Goal: Answer question/provide support: Share knowledge or assist other users

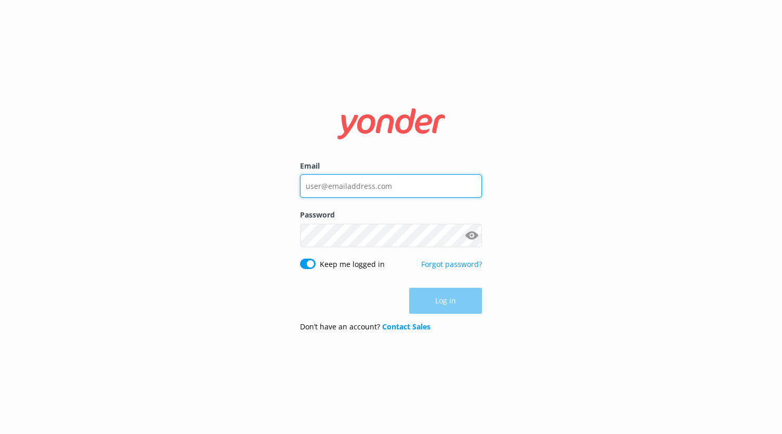
type input "[EMAIL_ADDRESS][DOMAIN_NAME]"
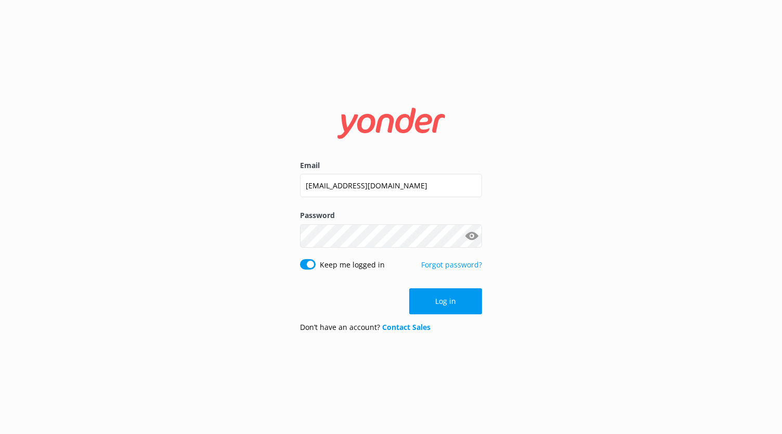
click at [452, 298] on div "Log in" at bounding box center [391, 301] width 182 height 26
click at [452, 298] on button "Log in" at bounding box center [445, 301] width 73 height 26
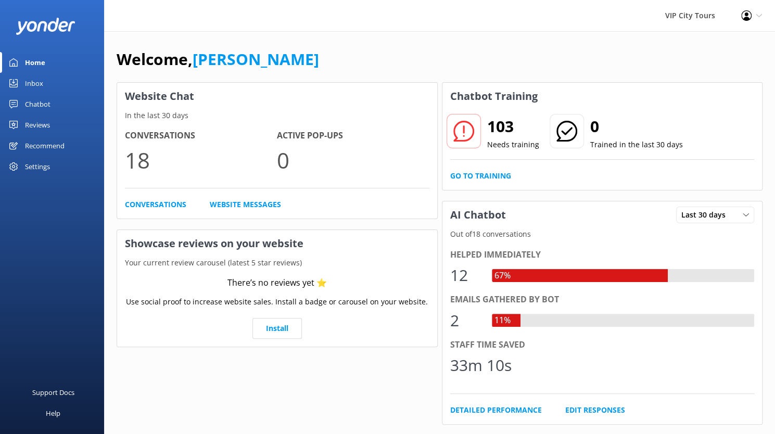
click at [54, 80] on link "Inbox" at bounding box center [52, 83] width 104 height 21
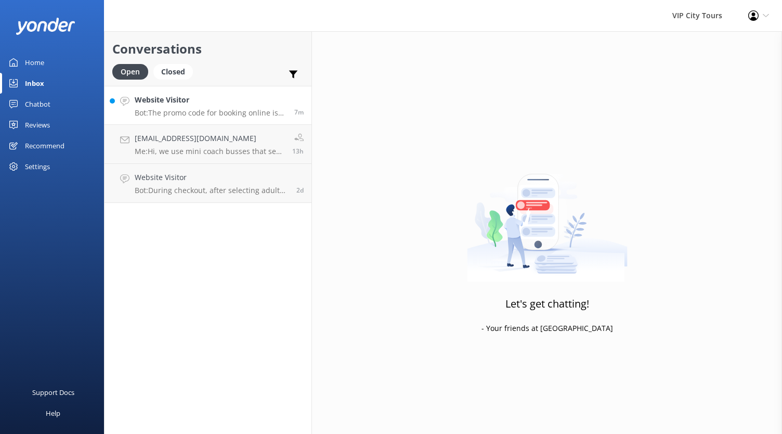
click at [201, 102] on h4 "Website Visitor" at bounding box center [211, 99] width 152 height 11
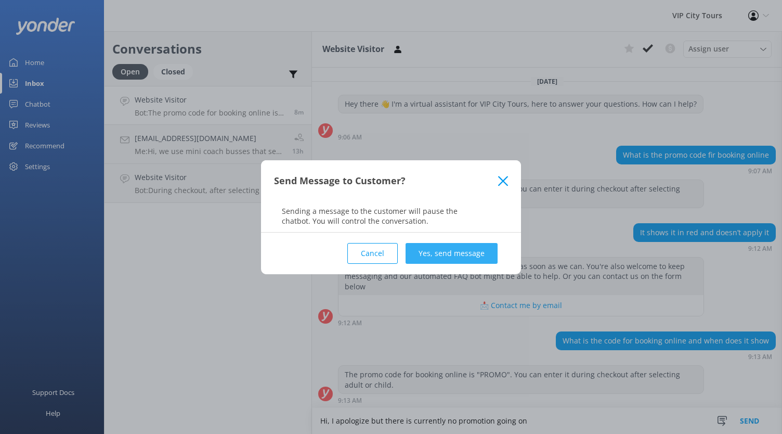
type textarea "Hi, I apologize but there is currently no promotion going on"
click at [446, 250] on button "Yes, send message" at bounding box center [452, 253] width 92 height 21
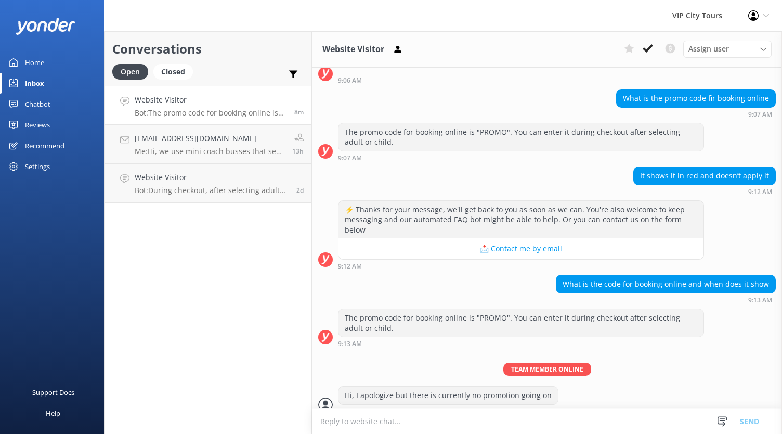
scroll to position [66, 0]
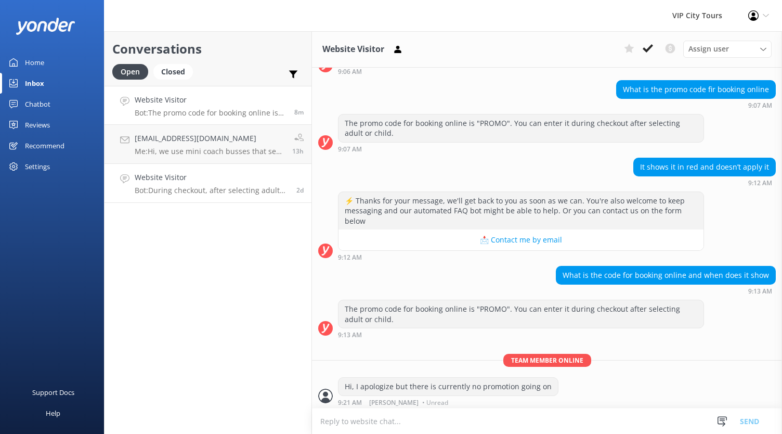
click at [239, 180] on h4 "Website Visitor" at bounding box center [212, 177] width 154 height 11
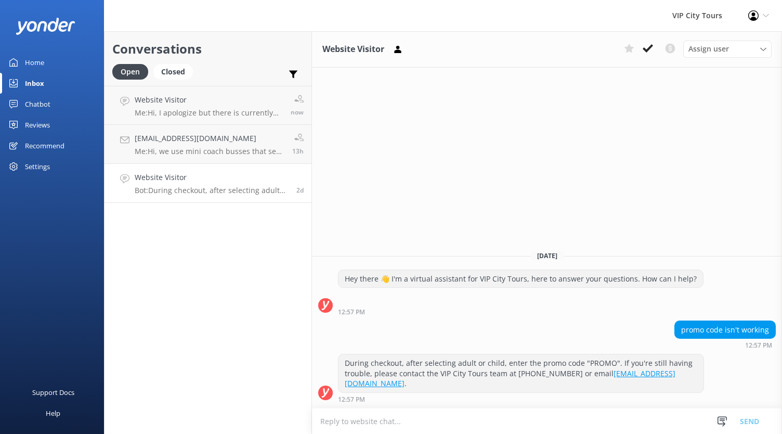
click at [41, 104] on div "Chatbot" at bounding box center [37, 104] width 25 height 21
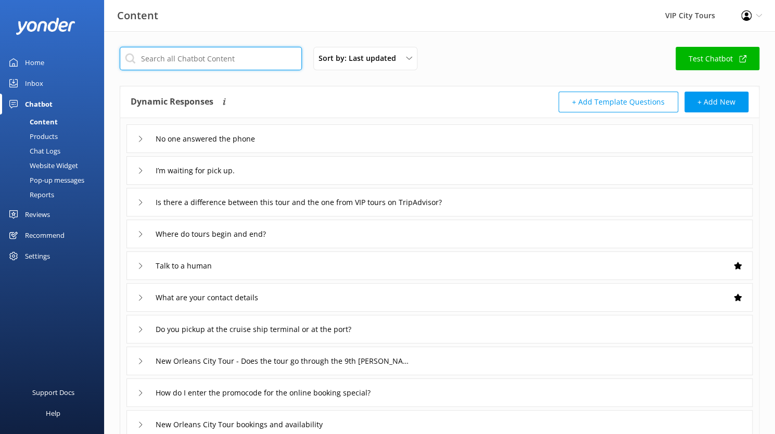
click at [191, 58] on input "text" at bounding box center [211, 58] width 182 height 23
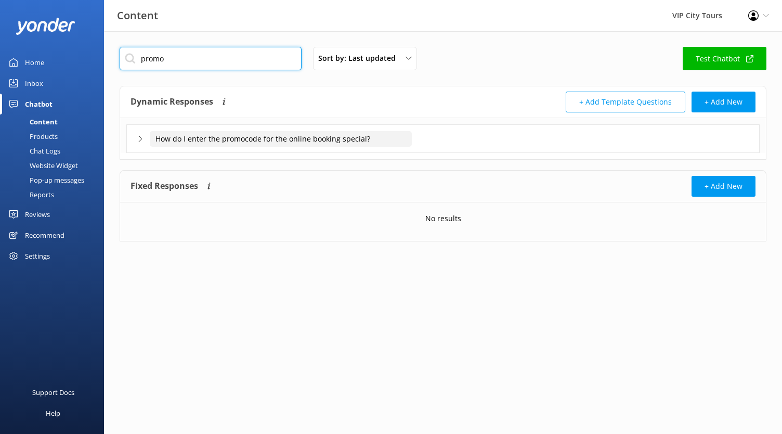
type input "promo"
click at [225, 140] on input "How do I enter the promocode for the online booking special?" at bounding box center [281, 139] width 262 height 16
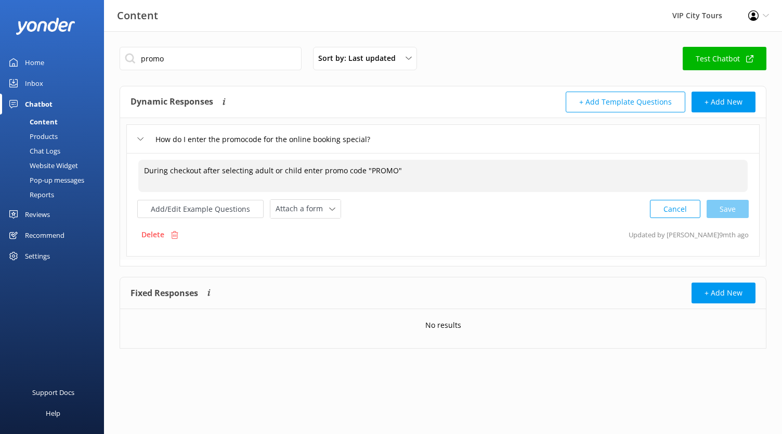
click at [331, 172] on textarea "During checkout after selecting adult or child enter promo code "PROMO"" at bounding box center [443, 176] width 610 height 32
click at [145, 167] on textarea "During checkout after selecting adult or child enter promo code "PROMO"" at bounding box center [443, 176] width 610 height 32
click at [423, 168] on textarea "If there is an active promotion, during checkout after selecting adult or child…" at bounding box center [443, 176] width 610 height 32
drag, startPoint x: 512, startPoint y: 169, endPoint x: 478, endPoint y: 166, distance: 34.5
click at [478, 166] on textarea "If there is an active promotion, during checkout after selecting adult or child…" at bounding box center [443, 176] width 610 height 32
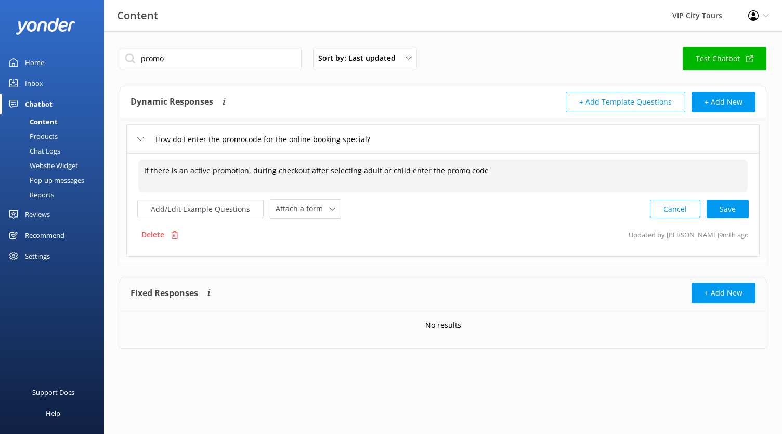
type textarea "If there is an active promotion, during checkout after selecting adult or child…"
click at [726, 205] on div "Cancel Loading.." at bounding box center [700, 207] width 98 height 19
click at [719, 204] on div "Cancel Save" at bounding box center [699, 207] width 99 height 19
